Goal: Transaction & Acquisition: Purchase product/service

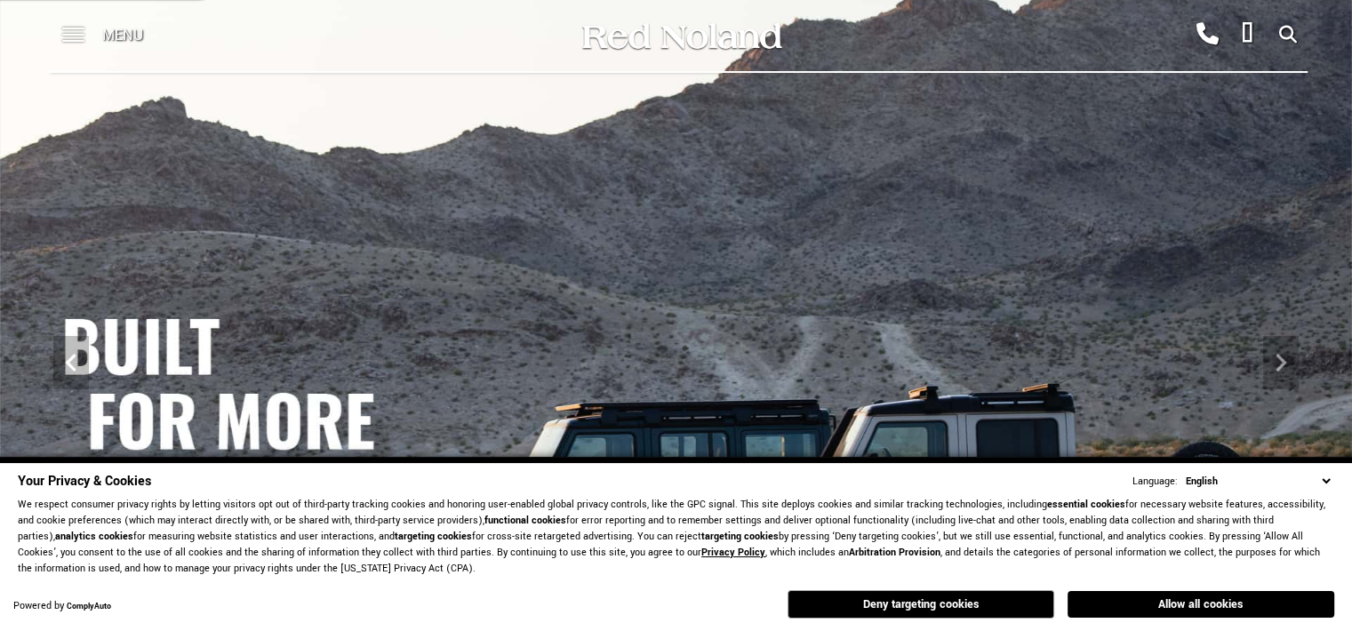
click at [67, 29] on span at bounding box center [73, 29] width 22 height 2
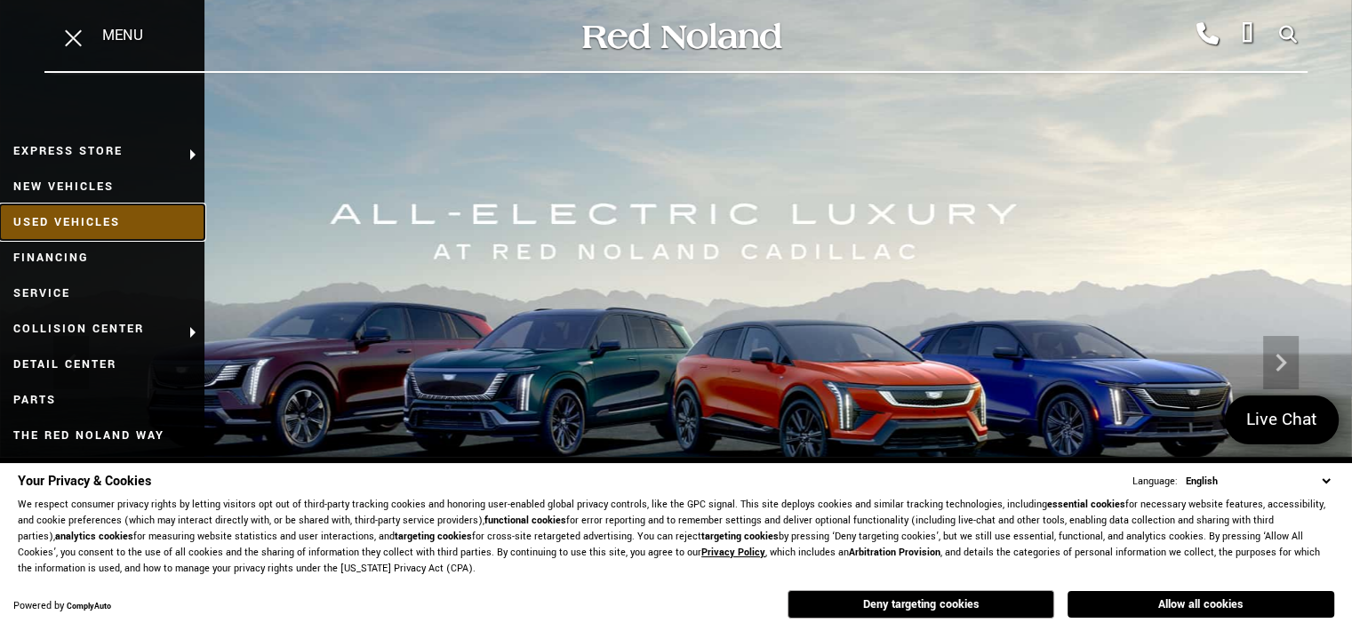
click at [102, 223] on link "Used Vehicles" at bounding box center [102, 223] width 205 height 36
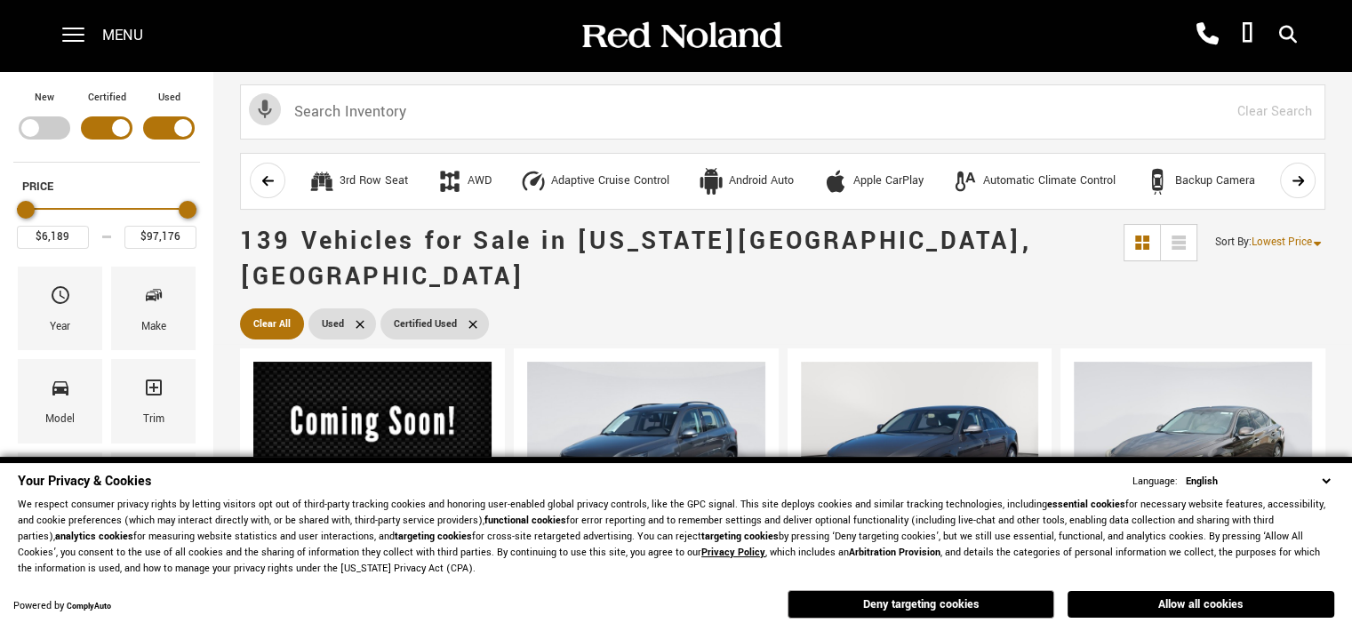
click at [1332, 480] on select "English Spanish / Español English / [GEOGRAPHIC_DATA] Korean / 한국어 Vietnamese /…" at bounding box center [1258, 481] width 153 height 17
click at [1328, 484] on select "English Spanish / Español English / [GEOGRAPHIC_DATA] Korean / 한국어 Vietnamese /…" at bounding box center [1258, 481] width 153 height 17
click at [1331, 489] on select "English Spanish / Español English / [GEOGRAPHIC_DATA] Korean / 한국어 Vietnamese /…" at bounding box center [1258, 481] width 153 height 17
click at [1262, 614] on button "Allow all cookies" at bounding box center [1201, 604] width 267 height 27
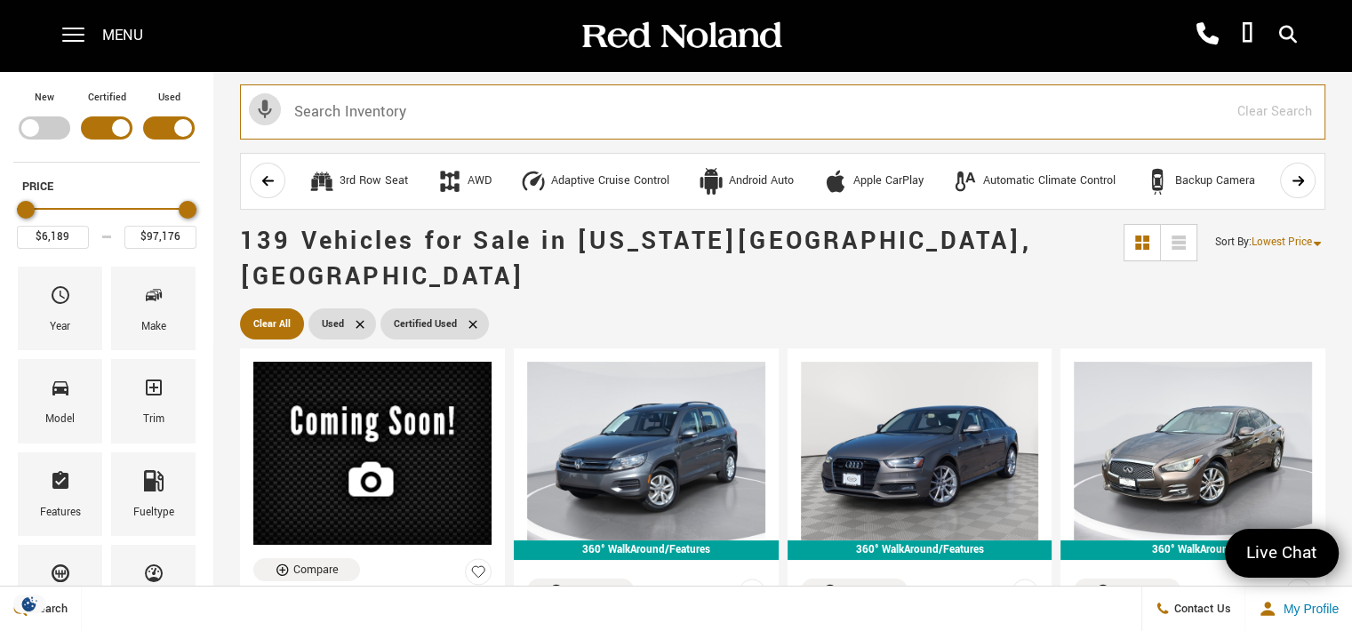
click at [420, 106] on input "text" at bounding box center [783, 111] width 1086 height 55
type input "chrysler"
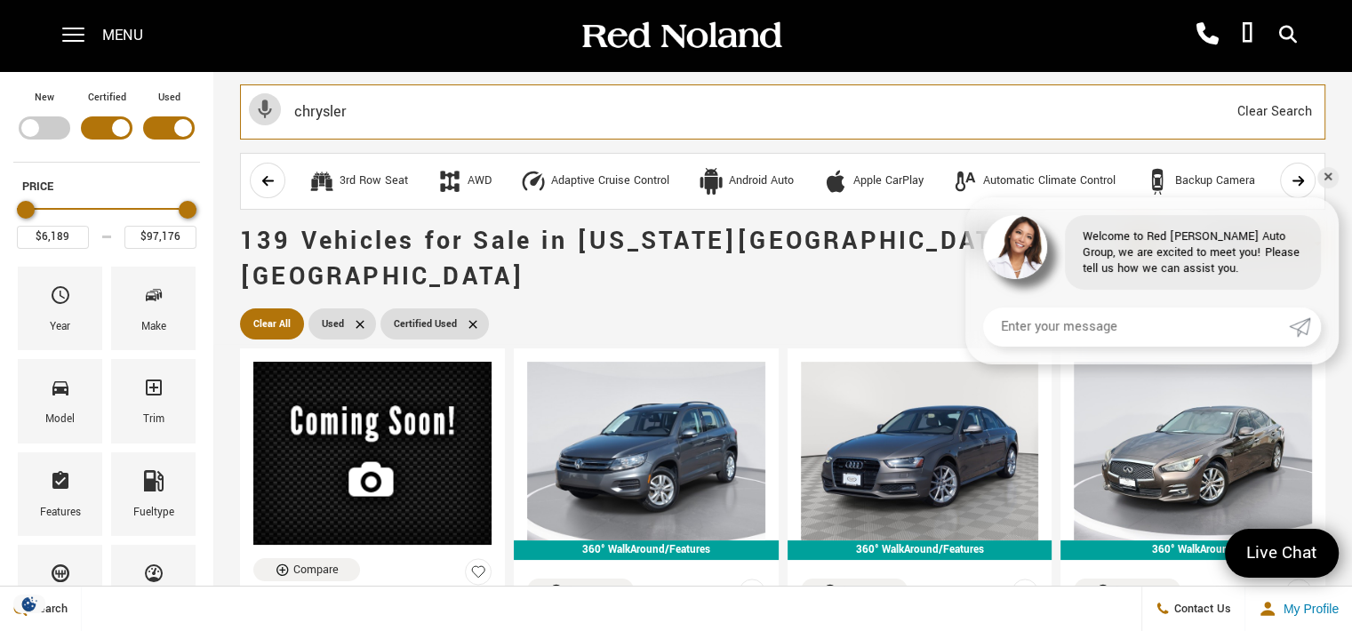
type input "$39,639"
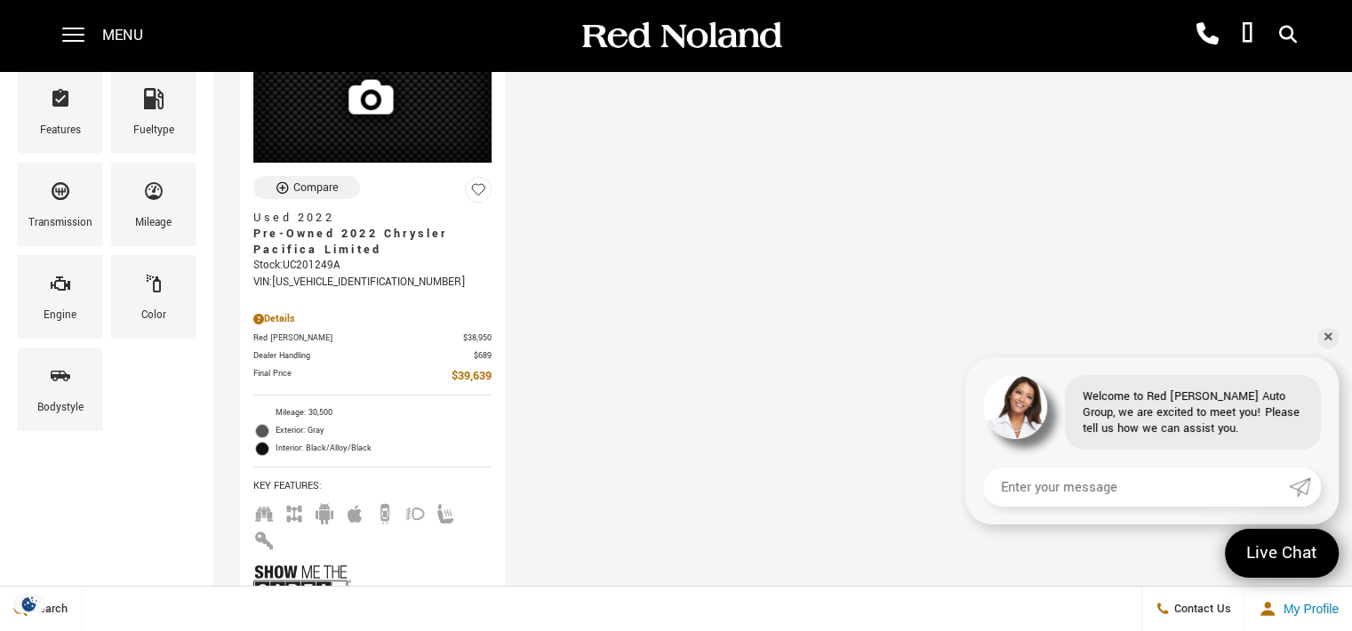
scroll to position [285, 0]
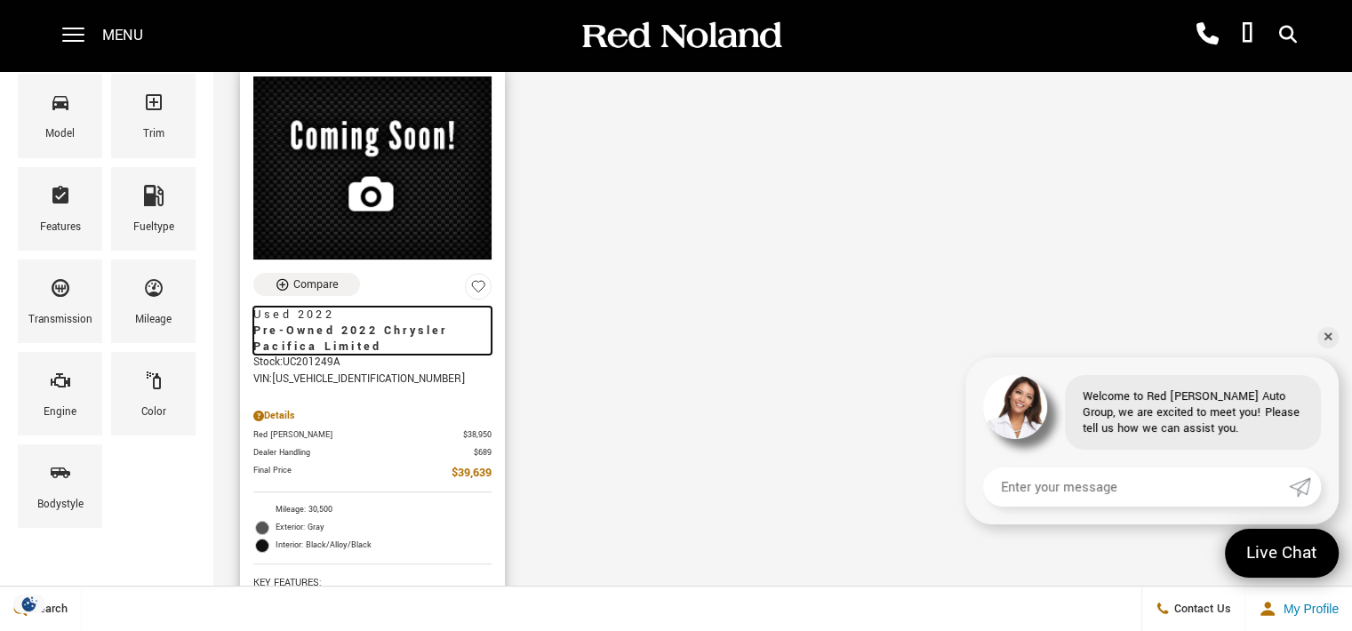
click at [368, 323] on span "Pre-Owned 2022 Chrysler Pacifica Limited" at bounding box center [365, 339] width 225 height 32
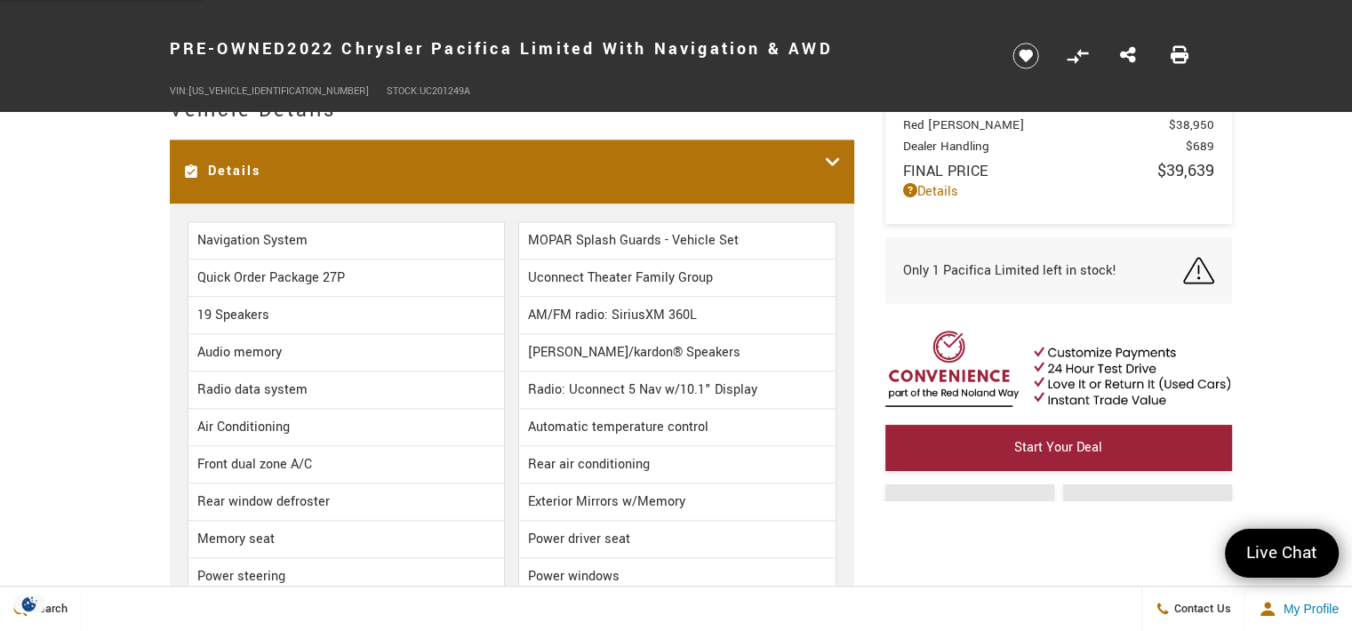
scroll to position [2186, 0]
